Goal: Register for event/course

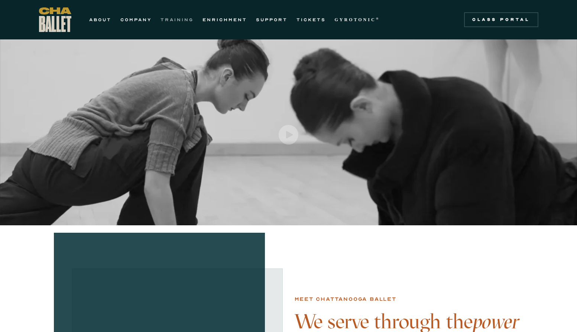
click at [170, 21] on link "TRAINING" at bounding box center [176, 19] width 33 height 9
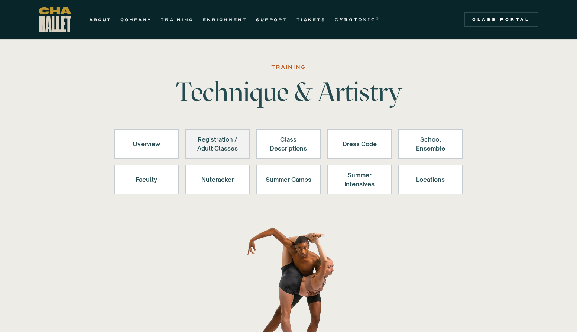
click at [209, 149] on div "Registration / Adult Classes" at bounding box center [218, 144] width 46 height 18
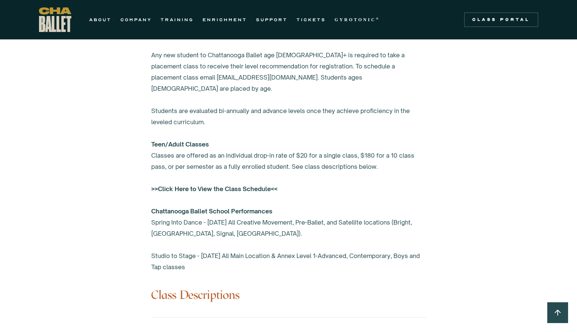
click at [248, 185] on strong ">>Click Here to View the Class Schedule<<" at bounding box center [214, 188] width 126 height 7
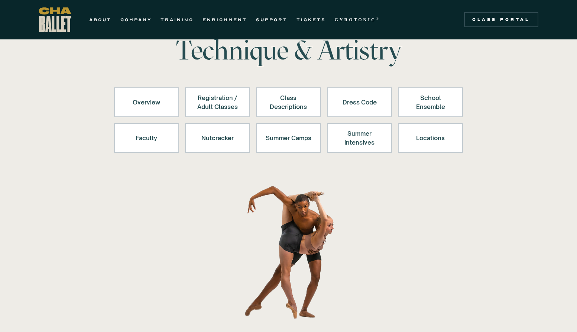
scroll to position [36, 0]
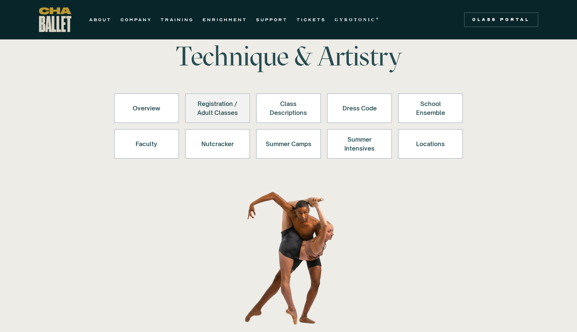
click at [231, 106] on div "Registration / Adult Classes" at bounding box center [218, 108] width 46 height 18
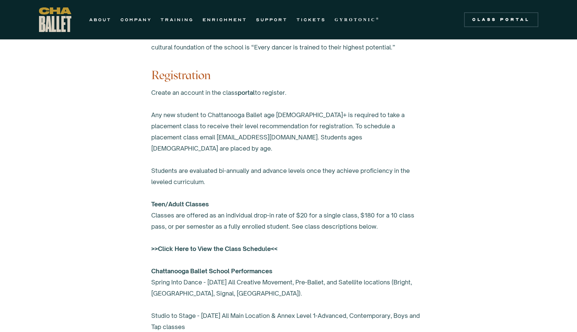
scroll to position [419, 0]
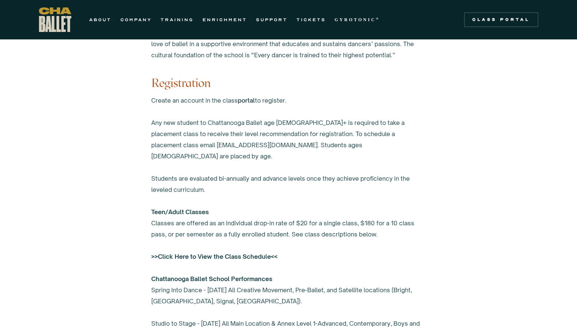
click at [250, 98] on link "portal" at bounding box center [246, 100] width 17 height 7
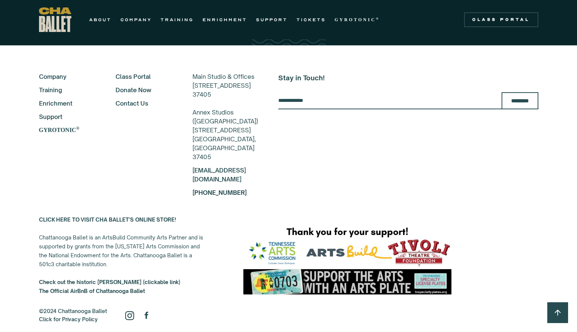
scroll to position [1343, 0]
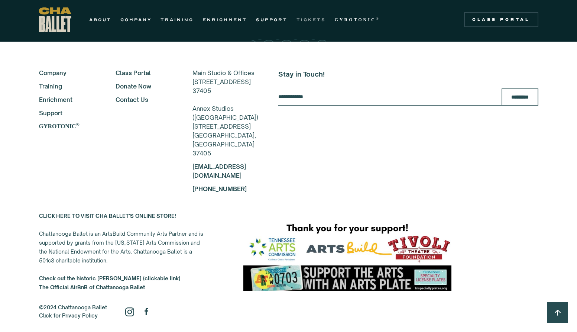
click at [300, 20] on link "TICKETS" at bounding box center [310, 19] width 29 height 9
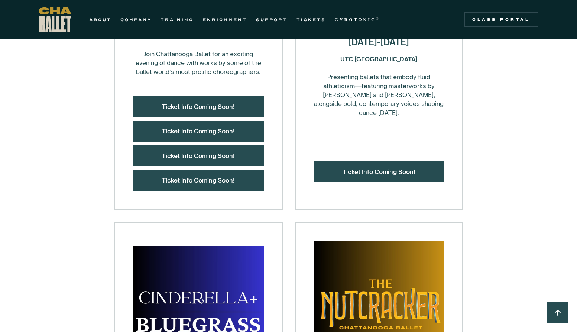
scroll to position [405, 0]
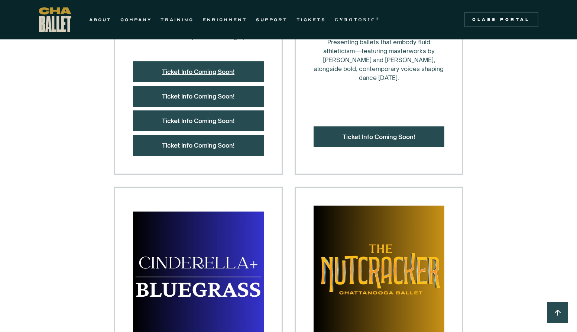
click at [191, 68] on link "Ticket Info Coming Soon!" at bounding box center [198, 71] width 72 height 7
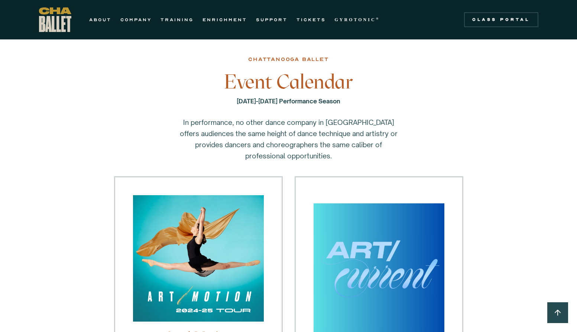
scroll to position [0, 0]
